Goal: Obtain resource: Obtain resource

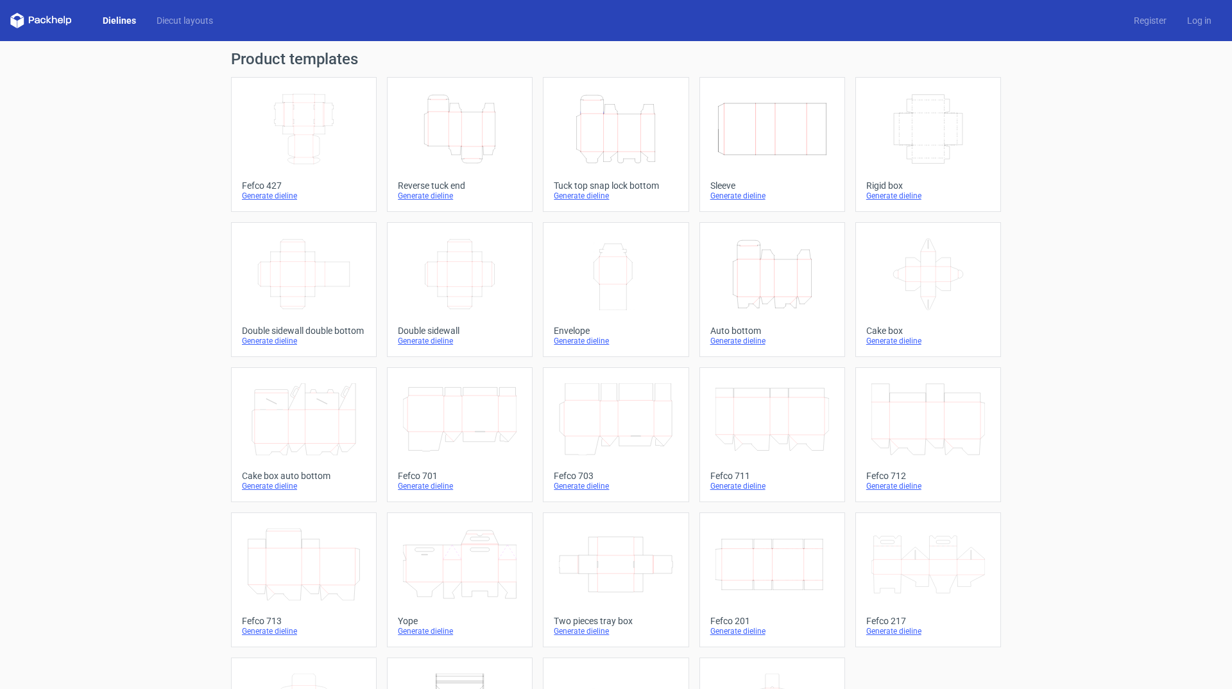
click at [598, 143] on icon "Height Depth Width" at bounding box center [616, 129] width 114 height 72
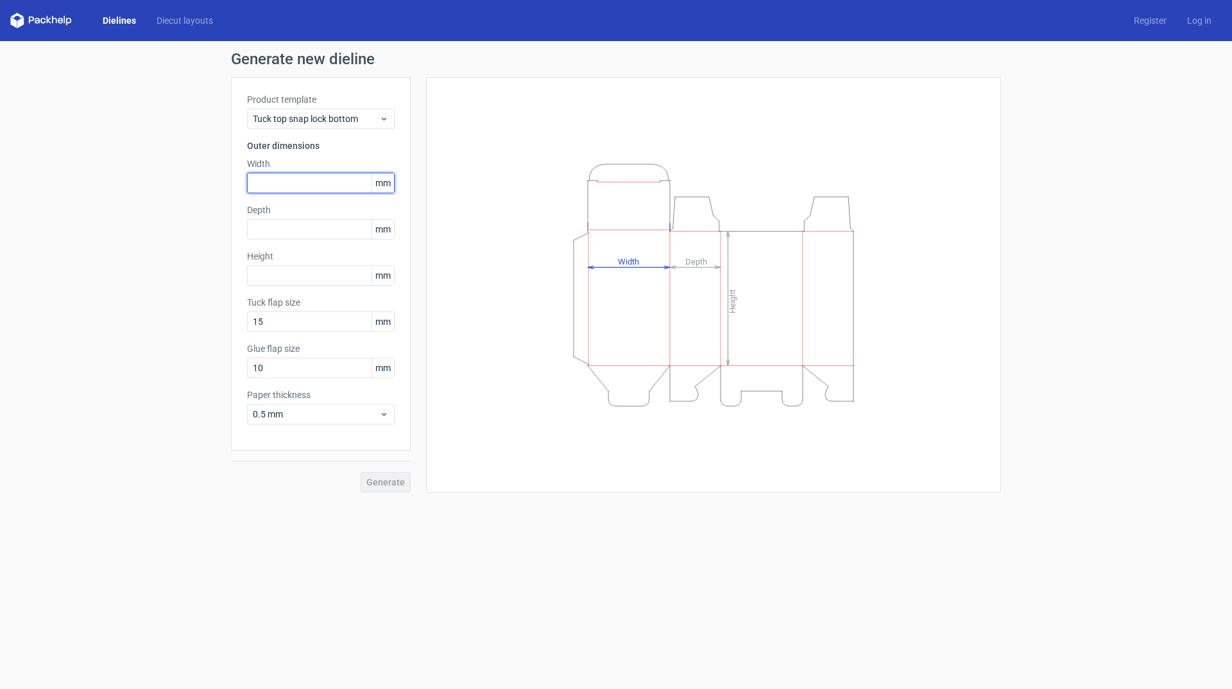
click at [288, 182] on input "text" at bounding box center [321, 183] width 148 height 21
type input "163"
click at [320, 230] on input "text" at bounding box center [321, 229] width 148 height 21
type input "82"
click at [309, 272] on input "text" at bounding box center [321, 275] width 148 height 21
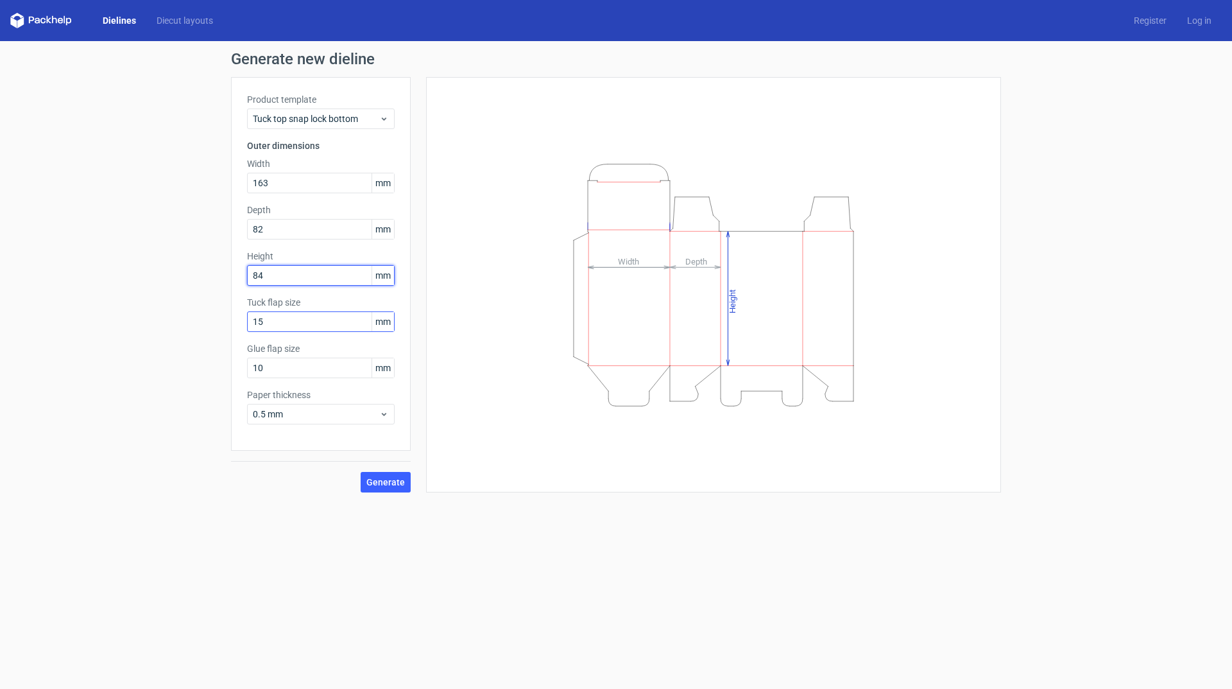
type input "84"
drag, startPoint x: 305, startPoint y: 319, endPoint x: 232, endPoint y: 332, distance: 74.4
click at [232, 332] on div "Product template Tuck top snap lock bottom Outer dimensions Width 163 mm Depth …" at bounding box center [321, 264] width 180 height 374
type input "18"
drag, startPoint x: 275, startPoint y: 359, endPoint x: 216, endPoint y: 384, distance: 64.1
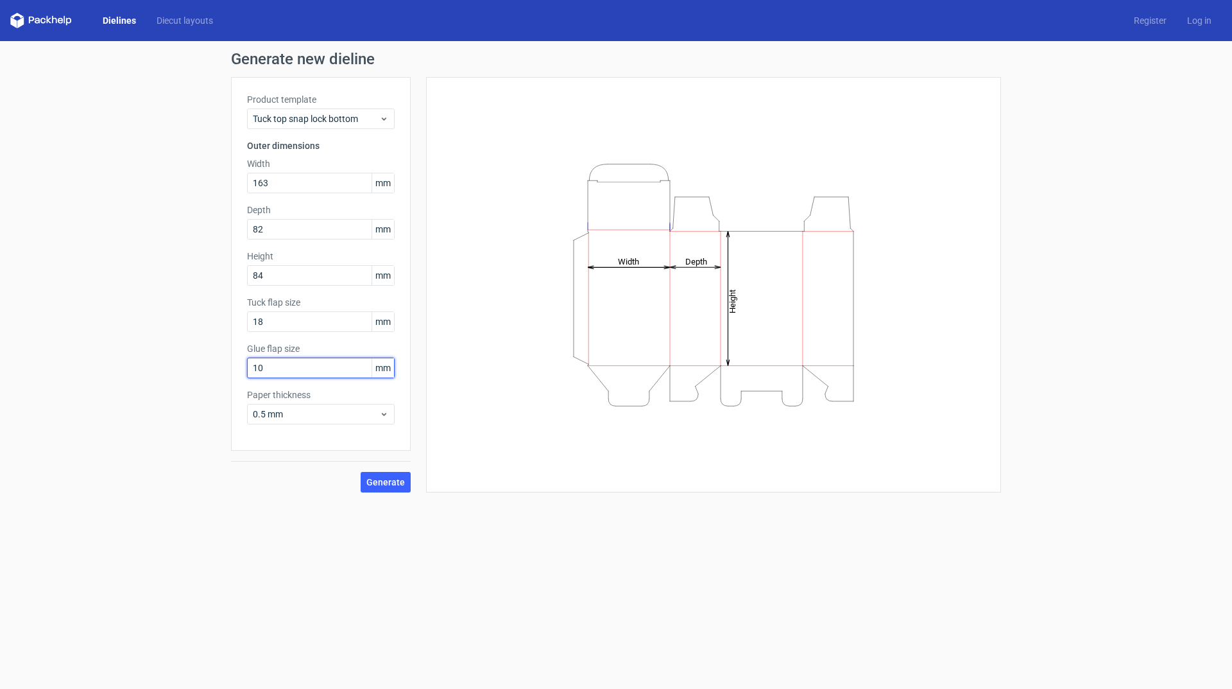
click at [216, 384] on div "Generate new dieline Product template Tuck top snap lock bottom Outer dimension…" at bounding box center [616, 271] width 1232 height 461
type input "16"
click at [379, 483] on span "Generate" at bounding box center [385, 482] width 39 height 9
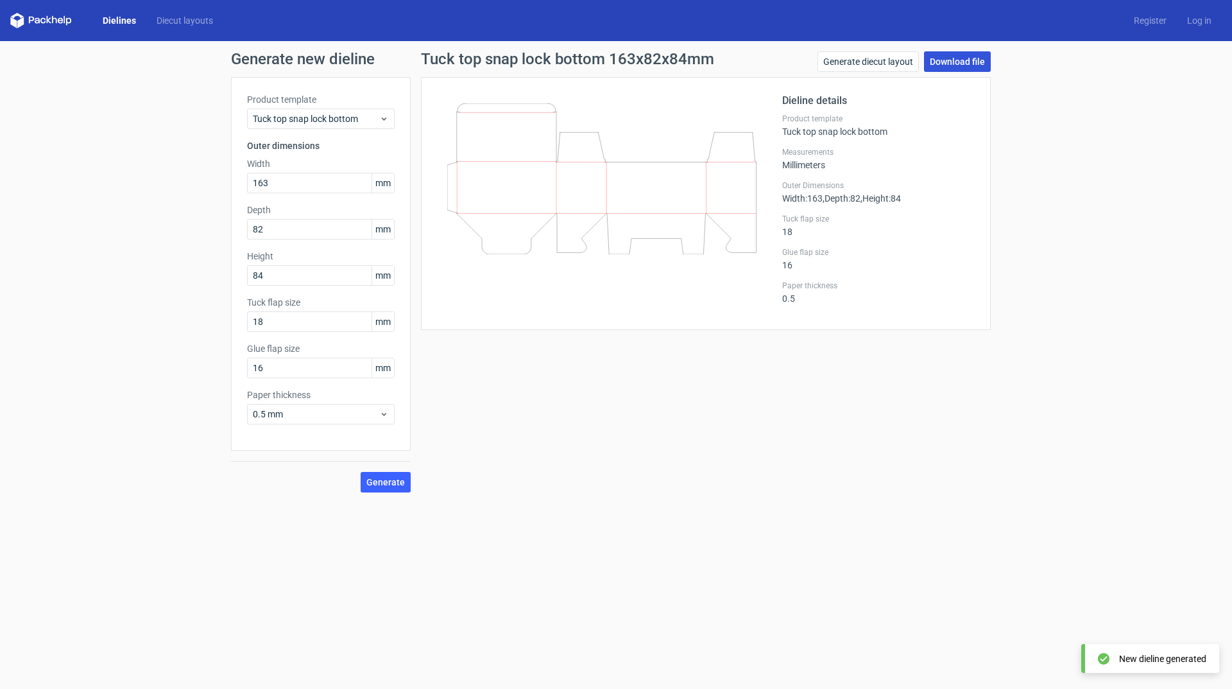
click at [954, 61] on link "Download file" at bounding box center [957, 61] width 67 height 21
